Goal: Task Accomplishment & Management: Manage account settings

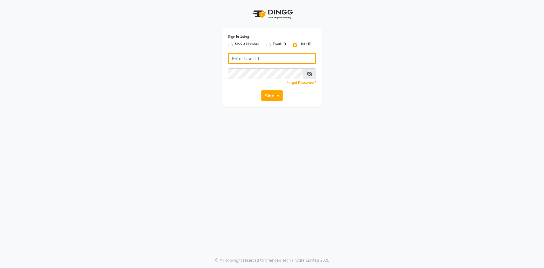
type input "8123841366"
click at [235, 44] on label "Mobile Number" at bounding box center [247, 45] width 24 height 7
click at [235, 44] on input "Mobile Number" at bounding box center [237, 44] width 4 height 4
radio input "true"
radio input "false"
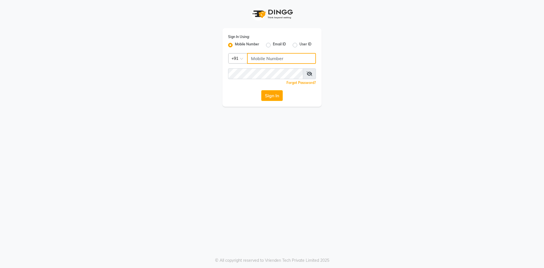
click at [262, 60] on input "Username" at bounding box center [281, 58] width 69 height 11
type input "9482502097"
click at [261, 90] on button "Sign In" at bounding box center [272, 95] width 22 height 11
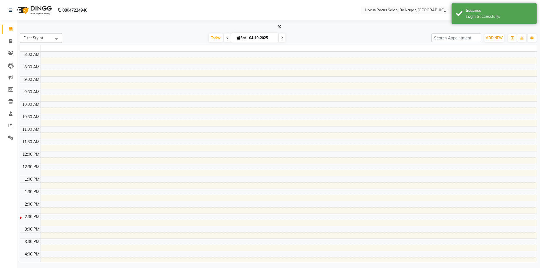
select select "en"
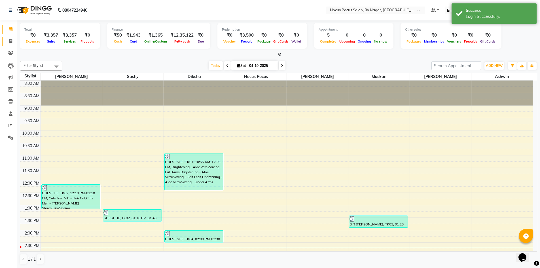
click at [7, 37] on link "Invoice" at bounding box center [9, 41] width 14 height 9
select select "service"
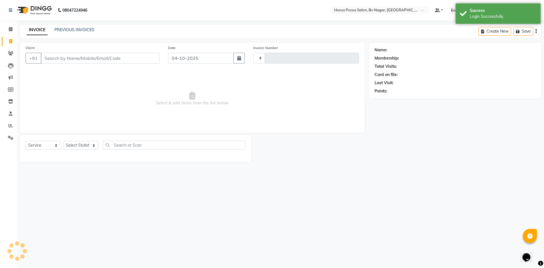
type input "1821"
select select "6056"
click at [14, 90] on span at bounding box center [11, 89] width 10 height 7
select select
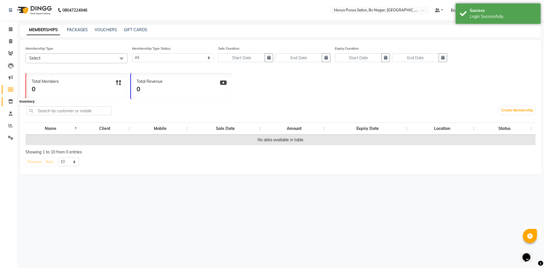
click at [10, 100] on icon at bounding box center [10, 101] width 5 height 4
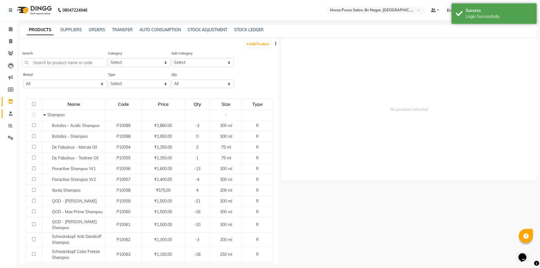
click at [9, 112] on icon at bounding box center [11, 113] width 4 height 4
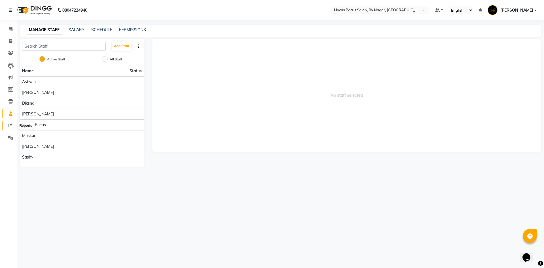
click at [8, 126] on span at bounding box center [11, 125] width 10 height 7
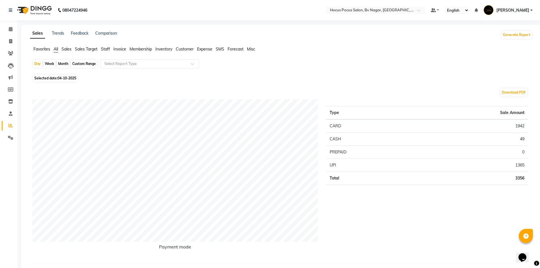
click at [67, 50] on span "Sales" at bounding box center [67, 48] width 10 height 5
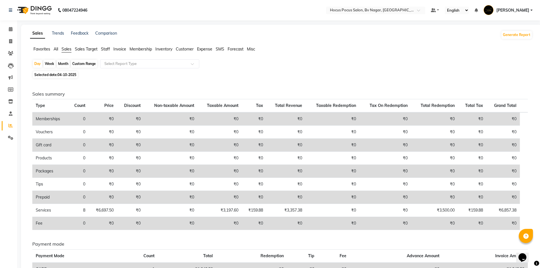
click at [62, 63] on div "Month" at bounding box center [63, 64] width 13 height 8
select select "10"
select select "2025"
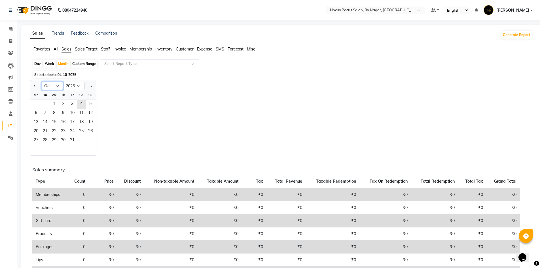
click at [52, 83] on select "Jan Feb Mar Apr May Jun [DATE] Aug Sep Oct Nov Dec" at bounding box center [53, 86] width 22 height 9
select select "9"
click at [42, 82] on select "Jan Feb Mar Apr May Jun [DATE] Aug Sep Oct Nov Dec" at bounding box center [53, 86] width 22 height 9
click at [37, 103] on span "1" at bounding box center [35, 104] width 9 height 9
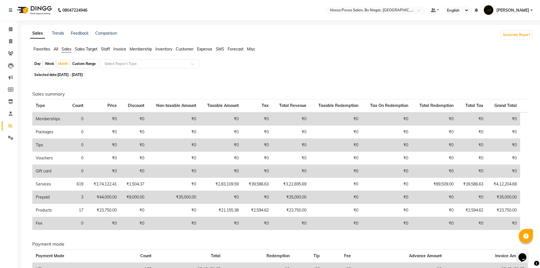
click at [108, 49] on span "Staff" at bounding box center [105, 48] width 9 height 5
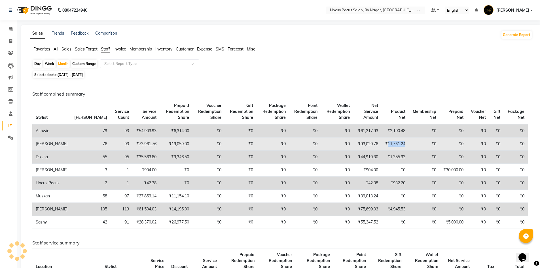
drag, startPoint x: 382, startPoint y: 145, endPoint x: 402, endPoint y: 146, distance: 19.9
click at [402, 146] on td "₹11,731.24" at bounding box center [394, 143] width 27 height 13
click at [381, 145] on td "₹11,731.24" at bounding box center [394, 143] width 27 height 13
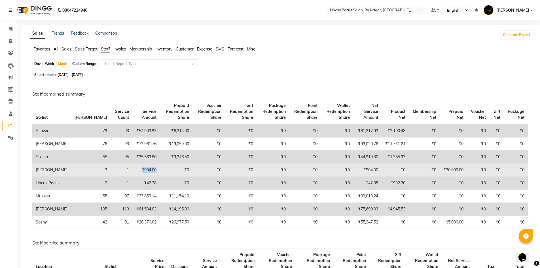
drag, startPoint x: 113, startPoint y: 171, endPoint x: 127, endPoint y: 170, distance: 14.5
click at [132, 170] on td "₹904.00" at bounding box center [146, 170] width 28 height 13
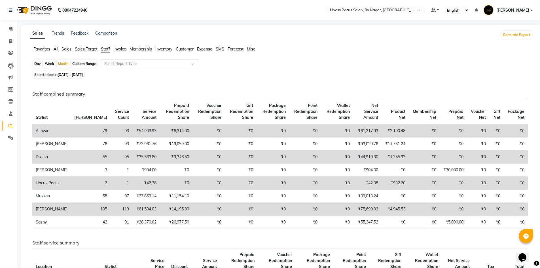
click at [72, 74] on span "[DATE] - [DATE]" at bounding box center [70, 75] width 25 height 4
select select "9"
select select "2025"
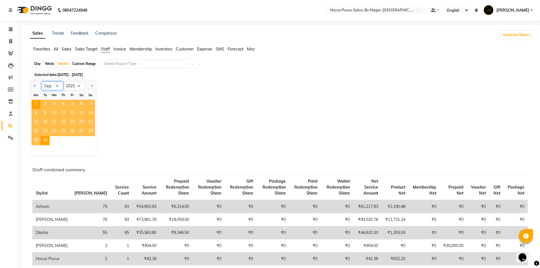
click at [55, 86] on select "Jan Feb Mar Apr May Jun [DATE] Aug Sep Oct Nov Dec" at bounding box center [53, 86] width 22 height 9
select select "8"
click at [42, 82] on select "Jan Feb Mar Apr May Jun [DATE] Aug Sep Oct Nov Dec" at bounding box center [53, 86] width 22 height 9
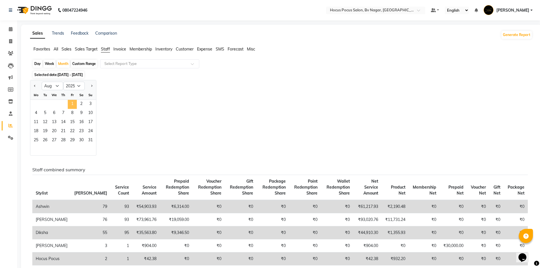
click at [74, 103] on span "1" at bounding box center [72, 104] width 9 height 9
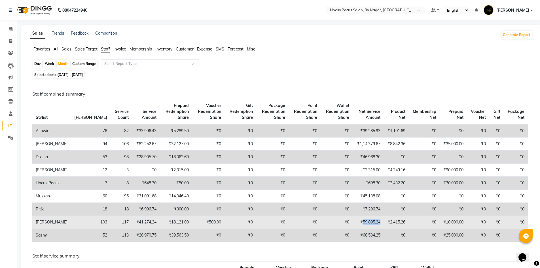
drag, startPoint x: 356, startPoint y: 230, endPoint x: 376, endPoint y: 229, distance: 20.1
click at [376, 229] on td "₹59,895.24" at bounding box center [368, 222] width 31 height 13
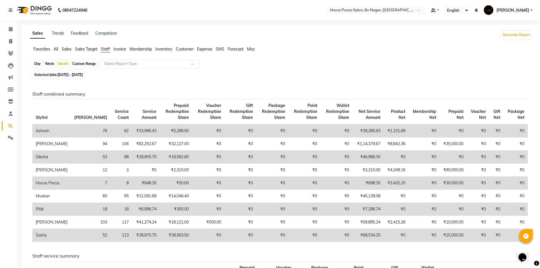
click at [391, 76] on div "Selected date: [DATE] - [DATE]" at bounding box center [282, 75] width 500 height 6
click at [69, 74] on span "[DATE] - [DATE]" at bounding box center [70, 75] width 25 height 4
select select "8"
select select "2025"
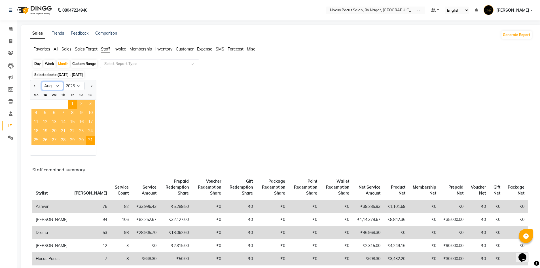
click at [58, 88] on select "Jan Feb Mar Apr May Jun [DATE] Aug Sep Oct Nov Dec" at bounding box center [53, 86] width 22 height 9
select select "9"
click at [42, 82] on select "Jan Feb Mar Apr May Jun [DATE] Aug Sep Oct Nov Dec" at bounding box center [53, 86] width 22 height 9
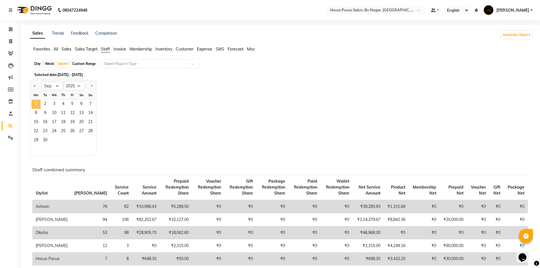
click at [37, 103] on span "1" at bounding box center [35, 104] width 9 height 9
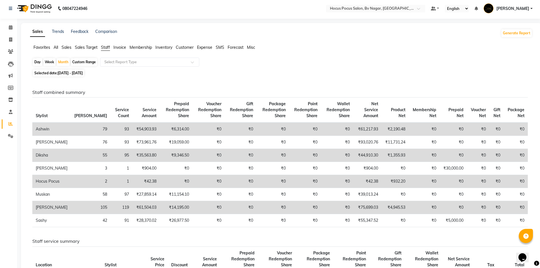
scroll to position [1, 0]
click at [142, 48] on span "Membership" at bounding box center [141, 48] width 22 height 5
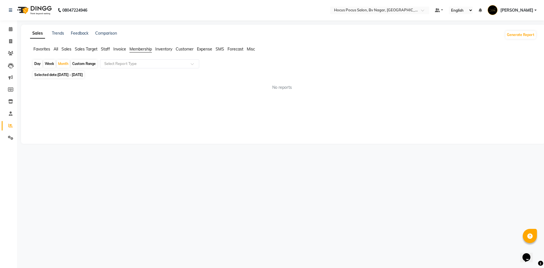
click at [116, 50] on span "Invoice" at bounding box center [119, 48] width 13 height 5
click at [105, 47] on span "Staff" at bounding box center [105, 48] width 9 height 5
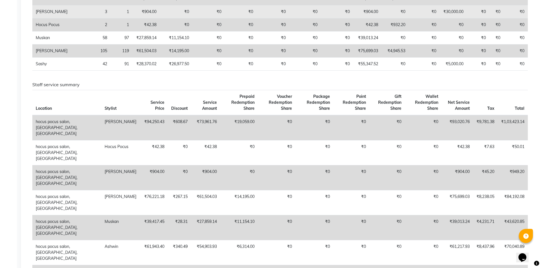
scroll to position [158, 0]
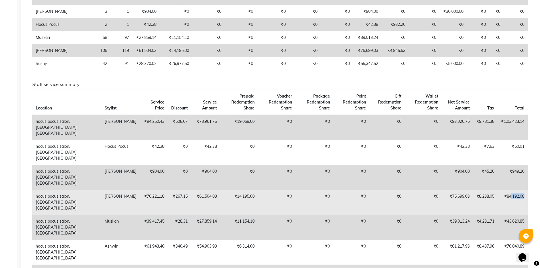
drag, startPoint x: 510, startPoint y: 185, endPoint x: 527, endPoint y: 185, distance: 16.4
click at [527, 190] on td "₹84,192.08" at bounding box center [513, 202] width 30 height 25
click at [507, 190] on td "₹84,192.08" at bounding box center [513, 202] width 30 height 25
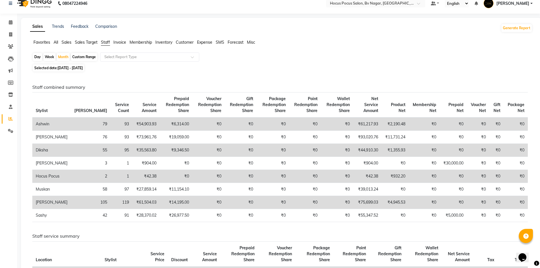
scroll to position [0, 0]
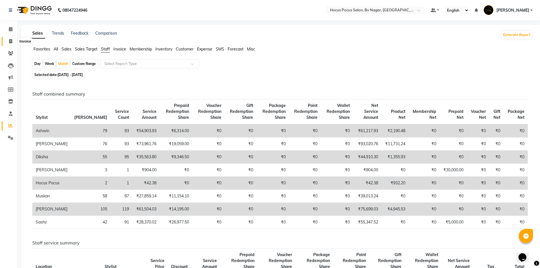
click at [13, 40] on span at bounding box center [11, 41] width 10 height 7
select select "service"
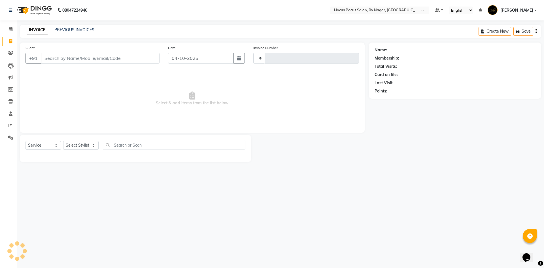
type input "1821"
select select "6056"
click at [11, 28] on icon at bounding box center [11, 29] width 4 height 4
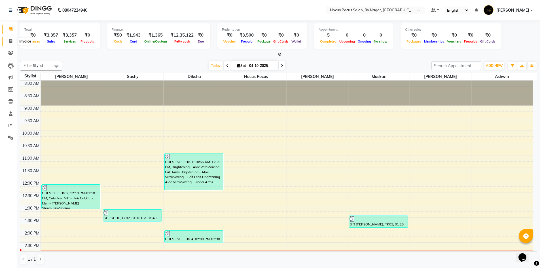
click at [13, 42] on span at bounding box center [11, 41] width 10 height 7
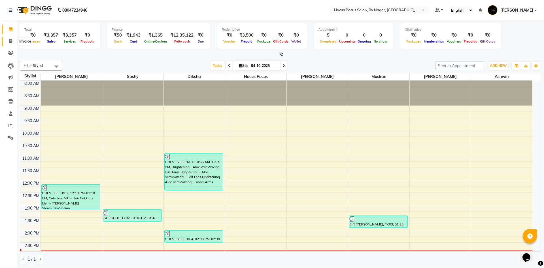
select select "6056"
select select "service"
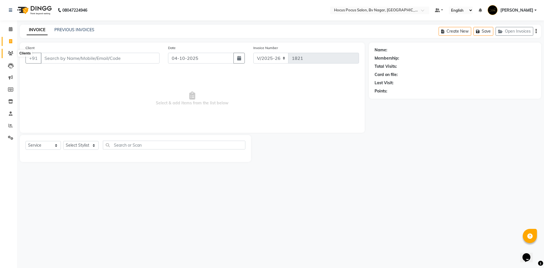
click at [10, 52] on icon at bounding box center [10, 53] width 5 height 4
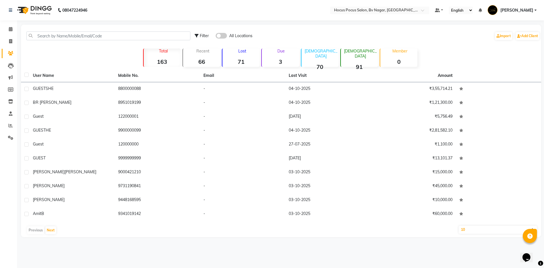
click at [10, 52] on icon at bounding box center [10, 53] width 5 height 4
click at [15, 98] on span at bounding box center [11, 101] width 10 height 7
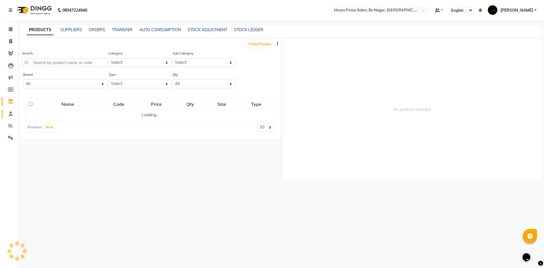
click at [10, 118] on link "Staff" at bounding box center [9, 113] width 14 height 9
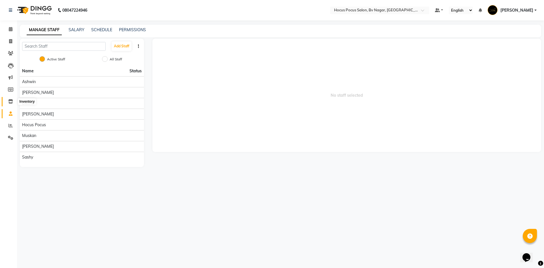
click at [10, 101] on icon at bounding box center [10, 101] width 5 height 4
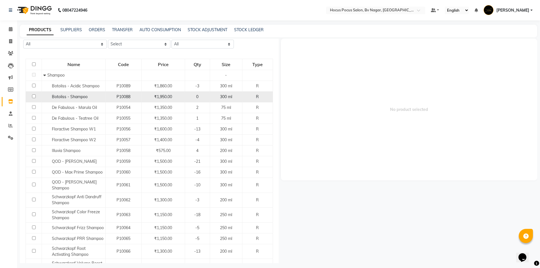
scroll to position [40, 0]
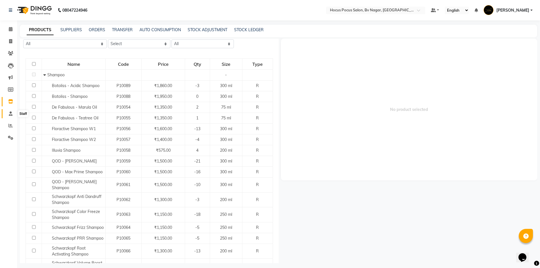
click at [13, 111] on span at bounding box center [11, 114] width 10 height 7
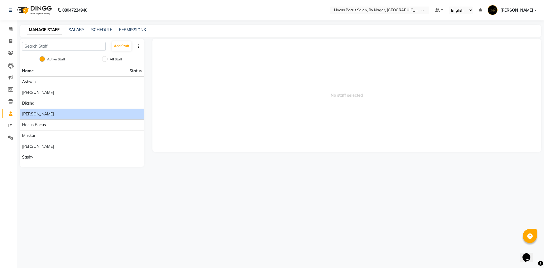
click at [28, 112] on span "[PERSON_NAME]" at bounding box center [38, 114] width 32 height 6
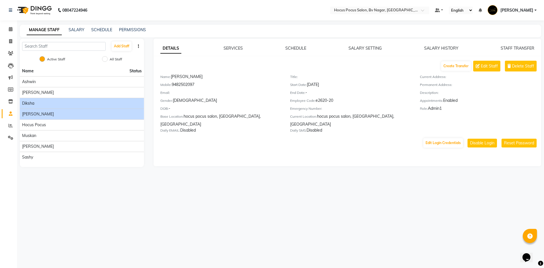
click at [32, 101] on span "Diksha" at bounding box center [28, 103] width 12 height 6
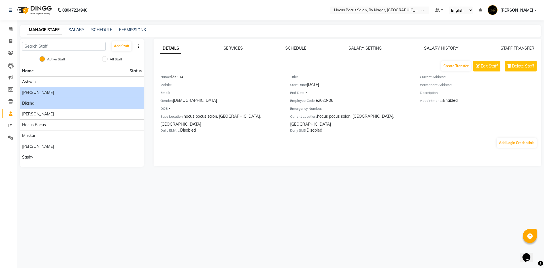
click at [35, 90] on div "[PERSON_NAME]" at bounding box center [82, 93] width 120 height 6
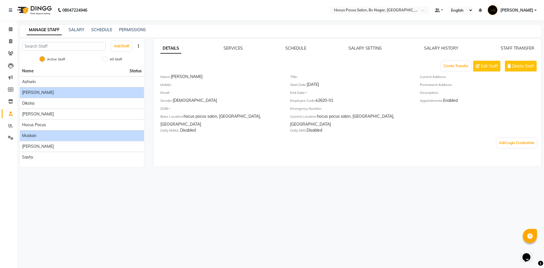
click at [39, 131] on li "Muskan" at bounding box center [82, 135] width 124 height 11
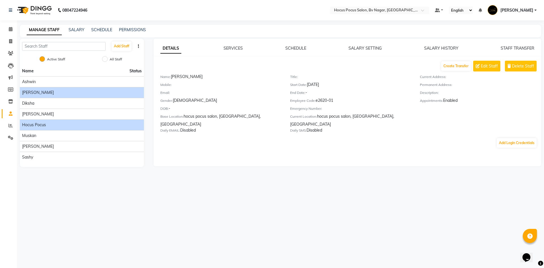
click at [43, 121] on li "hocus pocus" at bounding box center [82, 124] width 124 height 11
click at [40, 123] on span "hocus pocus" at bounding box center [34, 125] width 24 height 6
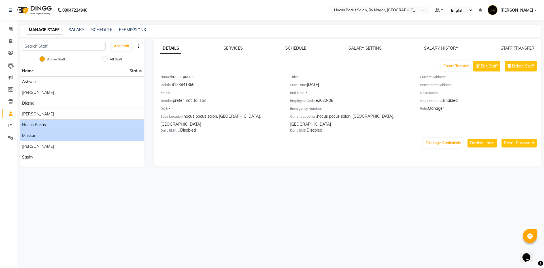
click at [34, 135] on span "Muskan" at bounding box center [29, 136] width 14 height 6
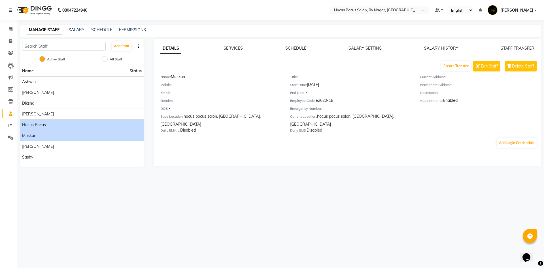
click at [39, 126] on span "hocus pocus" at bounding box center [34, 125] width 24 height 6
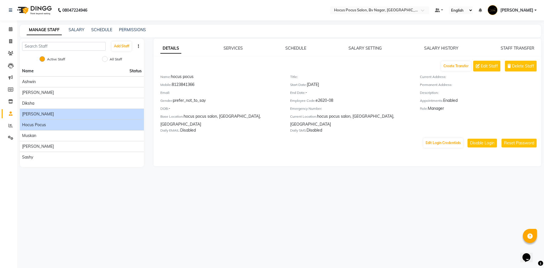
click at [39, 115] on span "[PERSON_NAME]" at bounding box center [38, 114] width 32 height 6
click at [35, 126] on span "hocus pocus" at bounding box center [34, 125] width 24 height 6
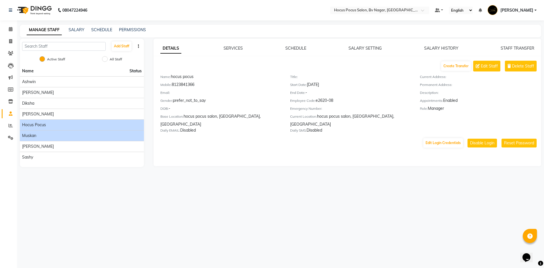
click at [29, 138] on span "Muskan" at bounding box center [29, 136] width 14 height 6
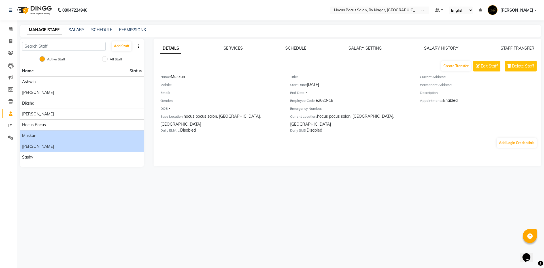
click at [27, 144] on span "[PERSON_NAME]" at bounding box center [38, 146] width 32 height 6
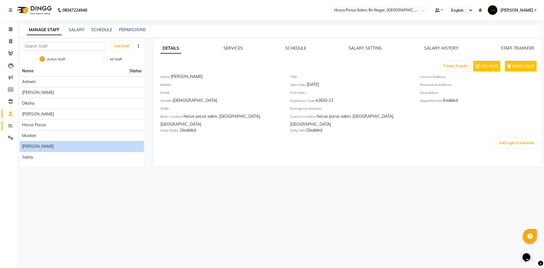
click at [5, 123] on link "Reports" at bounding box center [9, 125] width 14 height 9
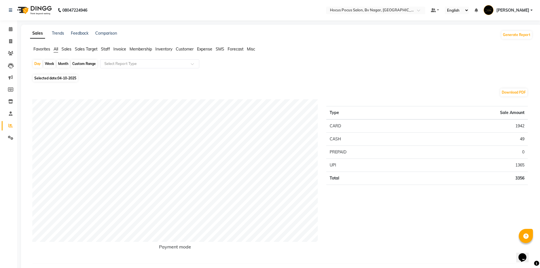
click at [68, 50] on span "Sales" at bounding box center [67, 48] width 10 height 5
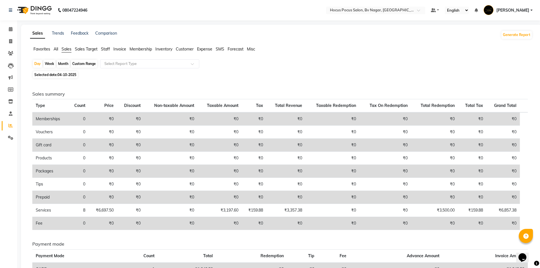
click at [104, 48] on span "Staff" at bounding box center [105, 48] width 9 height 5
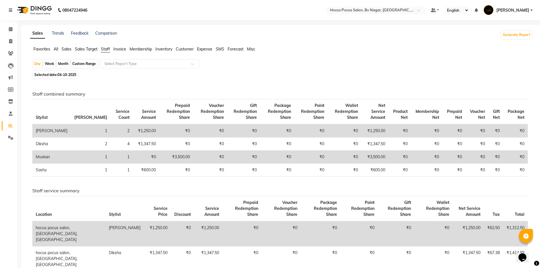
click at [72, 73] on span "04-10-2025" at bounding box center [67, 75] width 19 height 4
select select "10"
select select "2025"
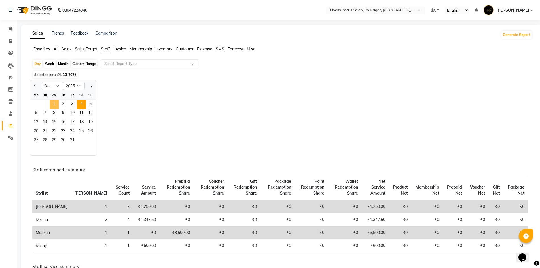
click at [56, 103] on span "1" at bounding box center [54, 104] width 9 height 9
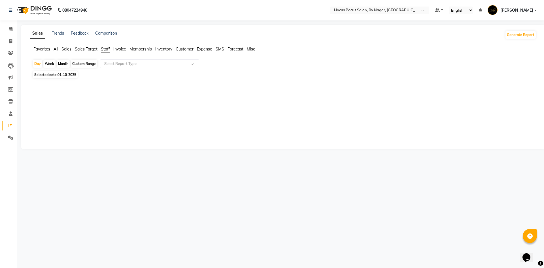
click at [66, 63] on div "Month" at bounding box center [63, 64] width 13 height 8
select select "10"
select select "2025"
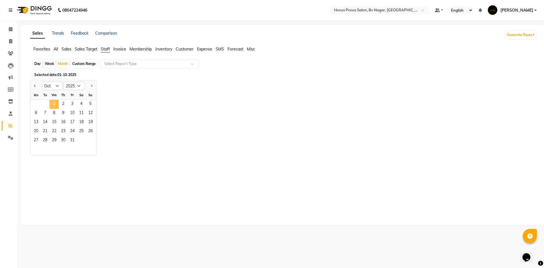
click at [55, 102] on span "1" at bounding box center [54, 104] width 9 height 9
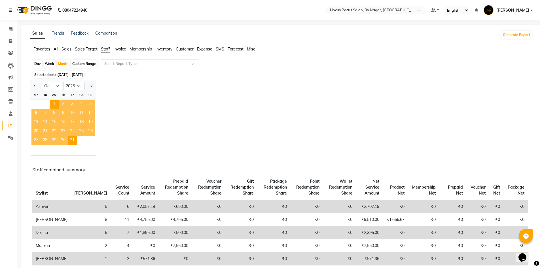
click at [141, 94] on div "Jan Feb Mar Apr May Jun [DATE] Aug Sep Oct Nov [DATE] 2016 2017 2018 2019 2020 …" at bounding box center [281, 118] width 502 height 76
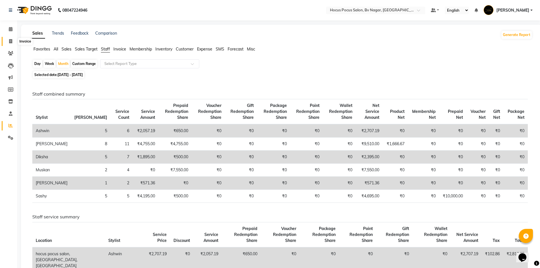
click at [10, 42] on icon at bounding box center [10, 41] width 3 height 4
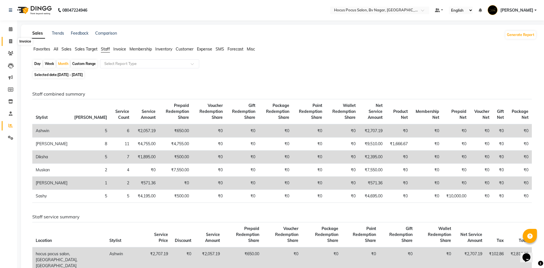
select select "6056"
select select "service"
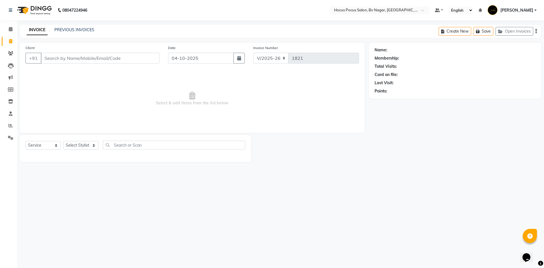
click at [80, 27] on div "INVOICE PREVIOUS INVOICES Create New Save Open Invoices" at bounding box center [281, 31] width 522 height 13
click at [80, 29] on link "PREVIOUS INVOICES" at bounding box center [74, 29] width 40 height 5
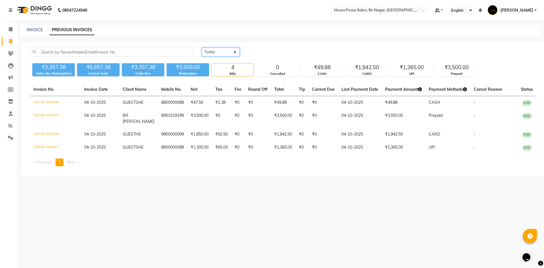
click at [223, 52] on select "[DATE] [DATE] Custom Range" at bounding box center [221, 52] width 38 height 9
select select "range"
click at [202, 48] on select "[DATE] [DATE] Custom Range" at bounding box center [221, 52] width 38 height 9
click at [266, 50] on input "04-10-2025" at bounding box center [267, 52] width 40 height 8
select select "10"
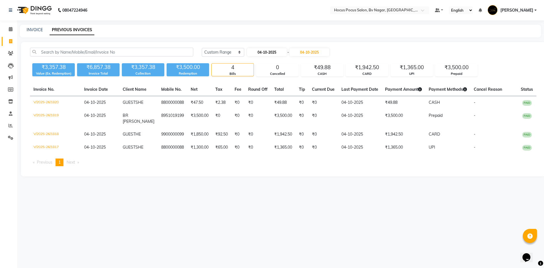
select select "2025"
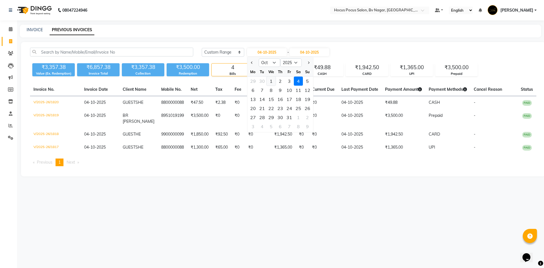
click at [271, 80] on div "1" at bounding box center [271, 81] width 9 height 9
type input "01-10-2025"
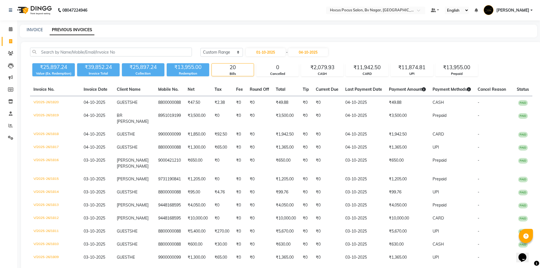
click at [531, 11] on link "[PERSON_NAME]" at bounding box center [508, 10] width 49 height 9
click at [502, 42] on link "Sign out" at bounding box center [504, 40] width 52 height 9
